Goal: Use online tool/utility: Utilize a website feature to perform a specific function

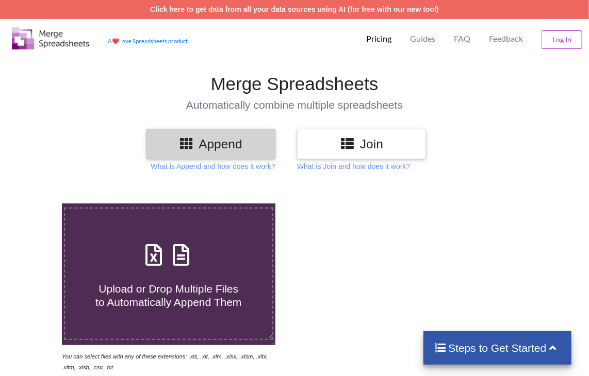
click at [181, 255] on icon at bounding box center [182, 250] width 26 height 22
click at [38, 204] on input "Upload or Drop Multiple Files to Automatically Append Them" at bounding box center [38, 204] width 0 height 0
type input "C:\fakepath\Task-report-26-08-2025T08_02.csv"
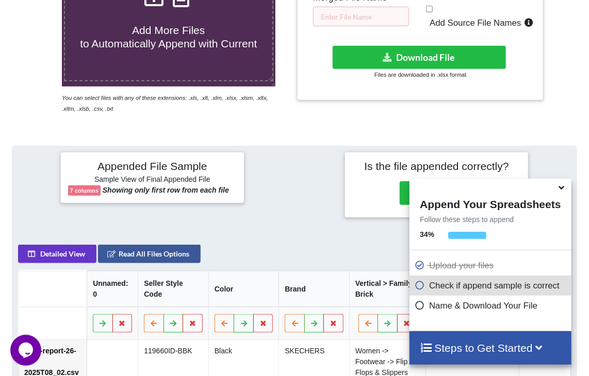
scroll to position [198, 0]
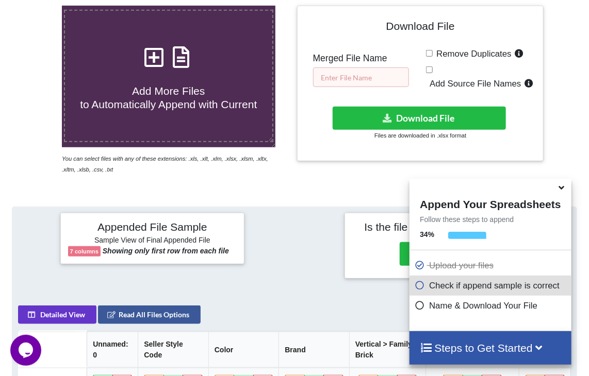
click at [367, 74] on input "text" at bounding box center [361, 78] width 96 height 20
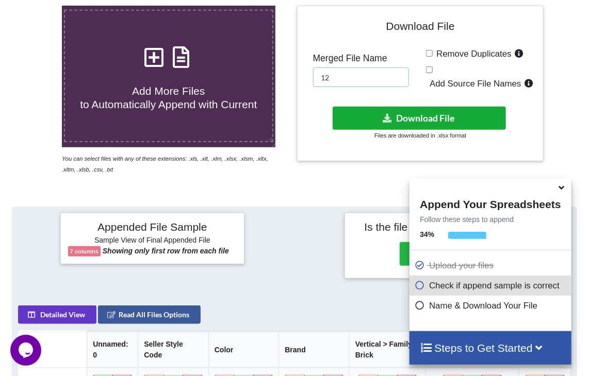
type input "12"
click at [388, 120] on icon at bounding box center [387, 118] width 11 height 8
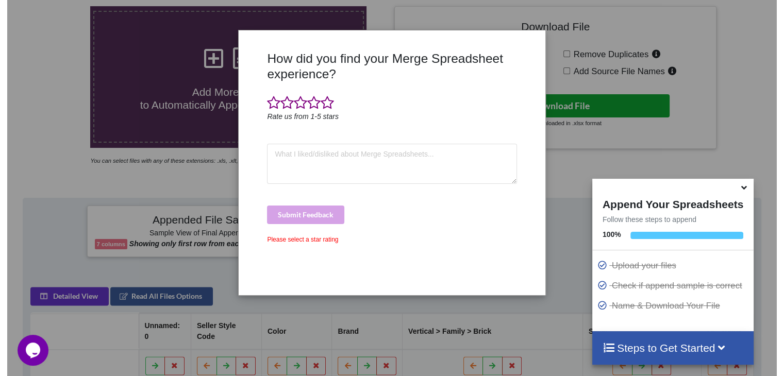
scroll to position [209, 0]
